Goal: Navigation & Orientation: Find specific page/section

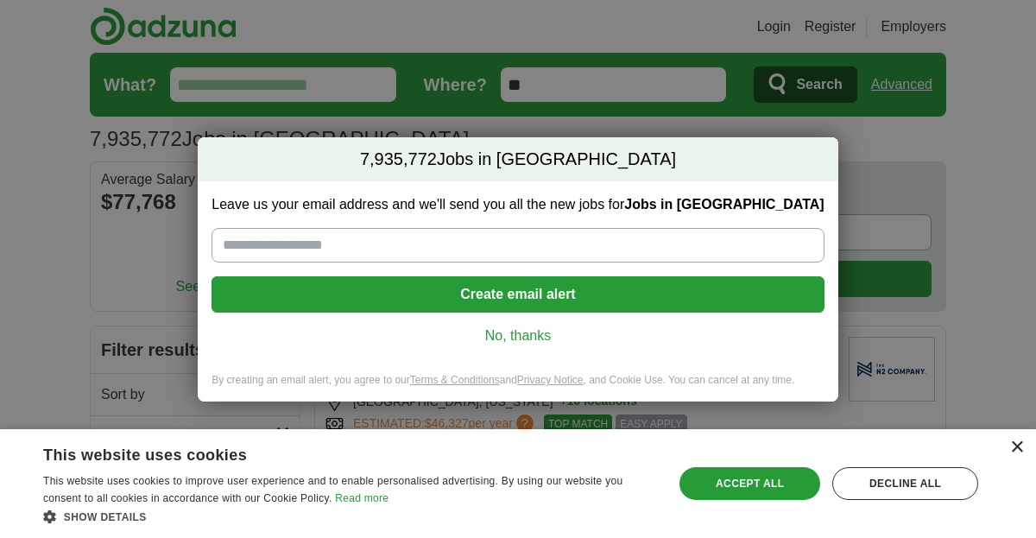
click at [1013, 447] on div "×" at bounding box center [1017, 447] width 13 height 13
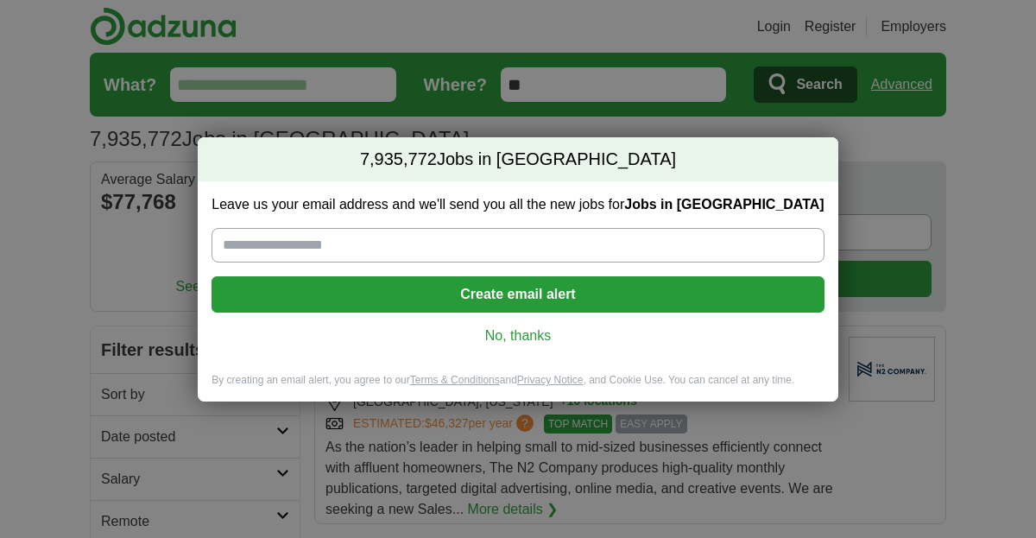
click at [259, 249] on input "Leave us your email address and we'll send you all the new jobs for Jobs in US" at bounding box center [518, 245] width 612 height 35
click at [262, 245] on input "Leave us your email address and we'll send you all the new jobs for Jobs in US" at bounding box center [518, 245] width 612 height 35
type input "**********"
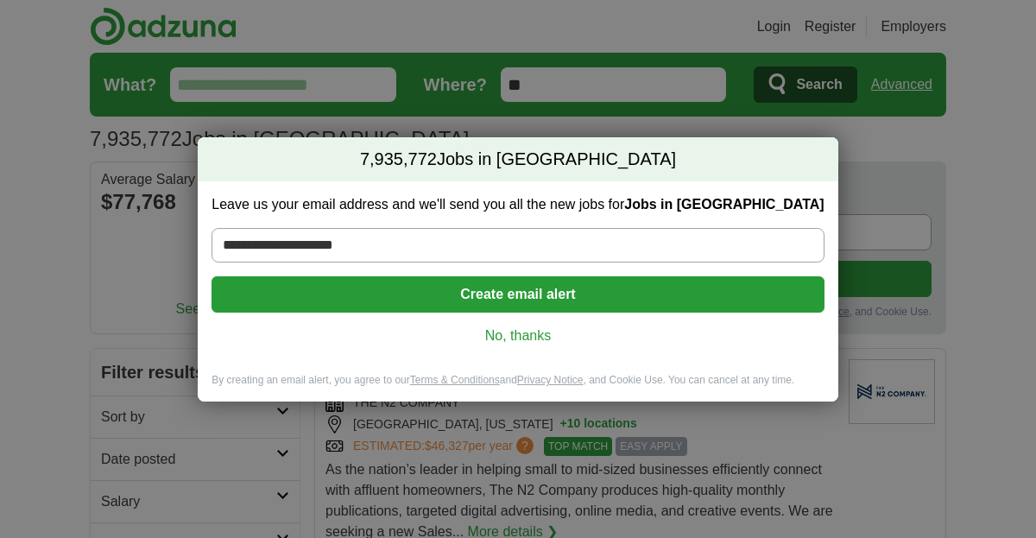
click at [382, 248] on input "**********" at bounding box center [518, 245] width 612 height 35
type input "*"
click at [521, 339] on link "No, thanks" at bounding box center [517, 335] width 585 height 19
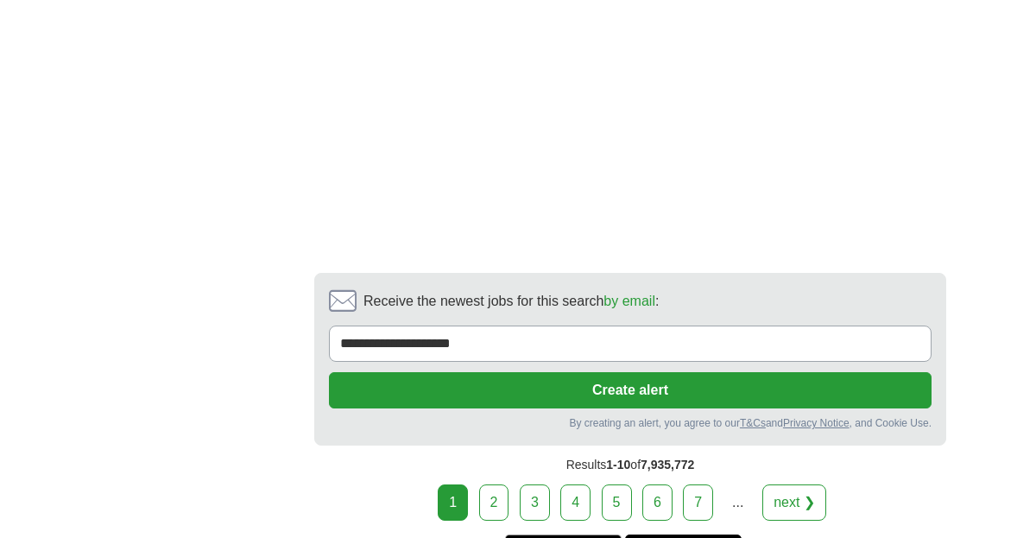
scroll to position [3604, 0]
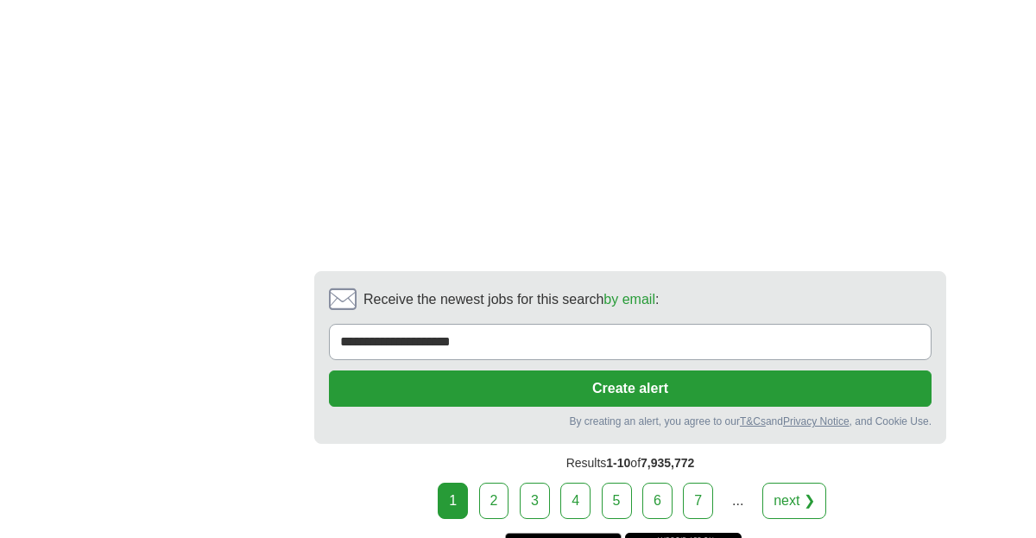
click at [492, 483] on link "2" at bounding box center [494, 501] width 30 height 36
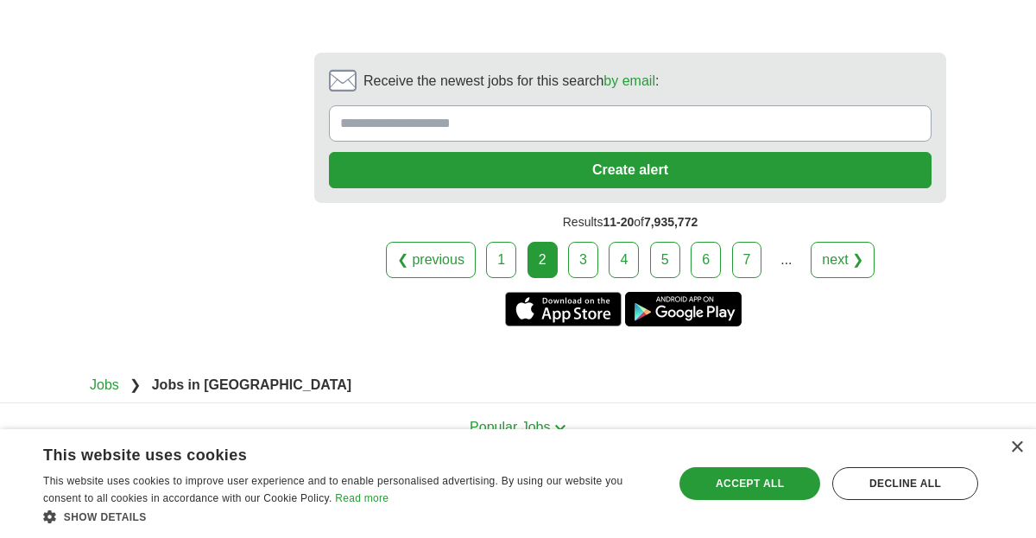
scroll to position [3526, 0]
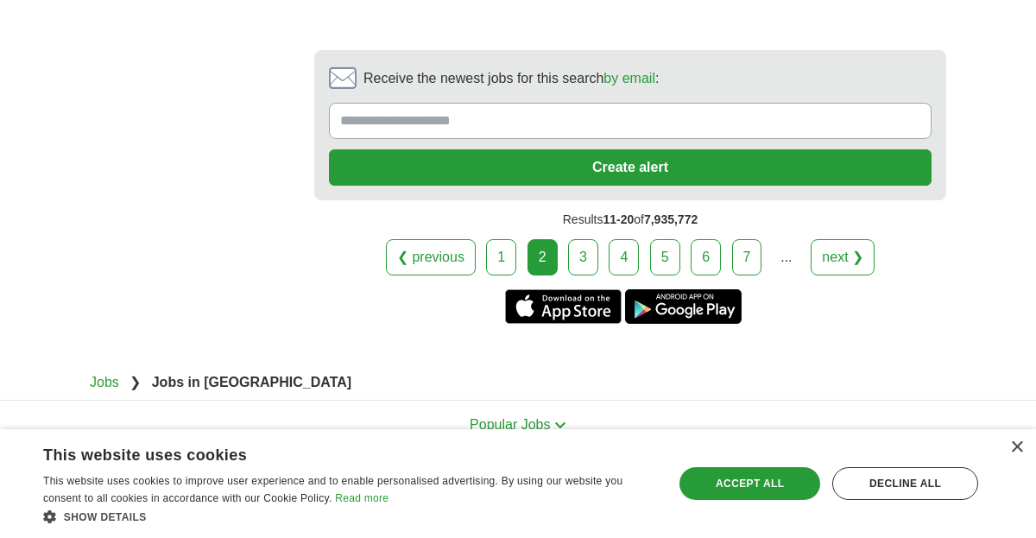
click at [580, 239] on link "3" at bounding box center [583, 257] width 30 height 36
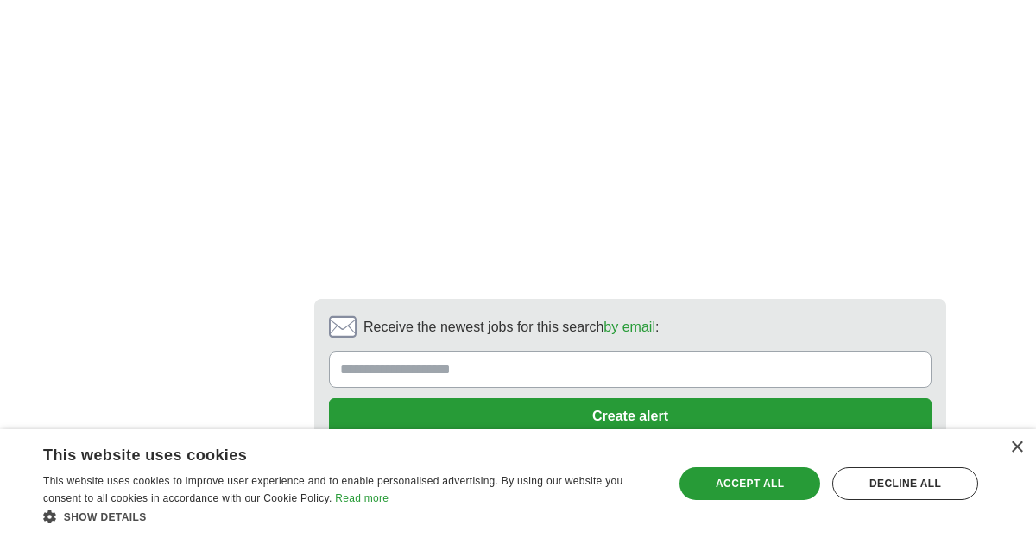
scroll to position [3532, 0]
click at [623, 489] on link "4" at bounding box center [624, 507] width 30 height 36
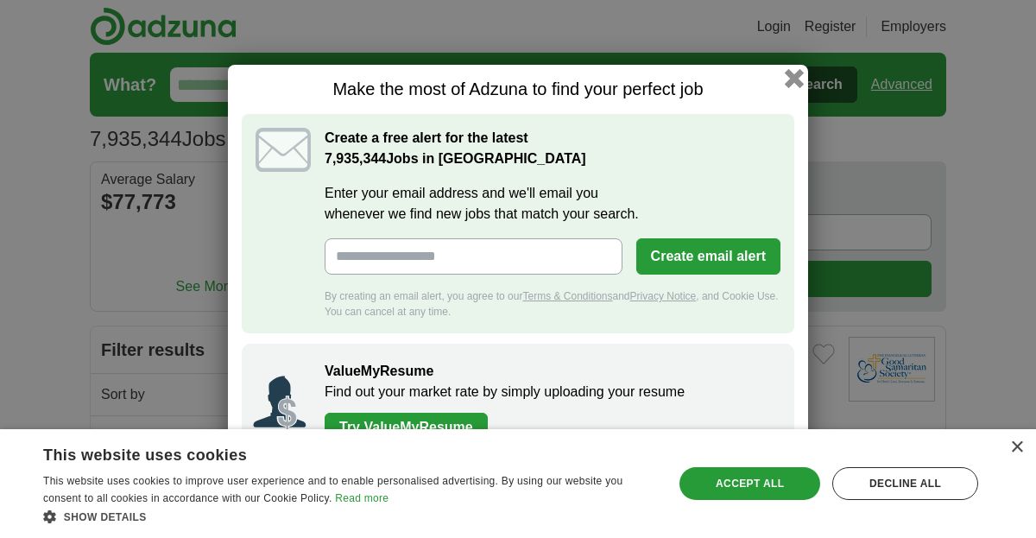
click at [795, 78] on button "button" at bounding box center [794, 78] width 19 height 19
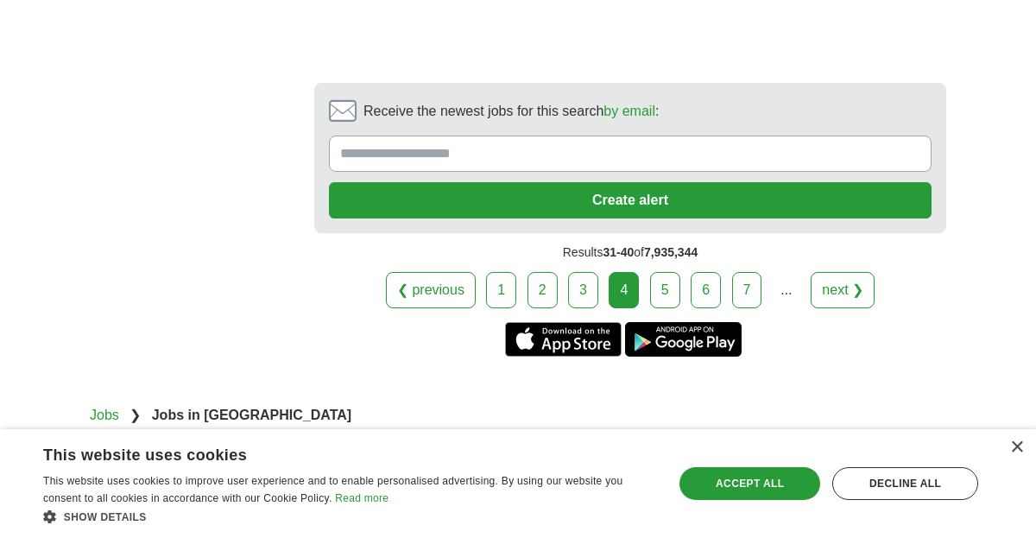
scroll to position [3740, 0]
